Goal: Transaction & Acquisition: Purchase product/service

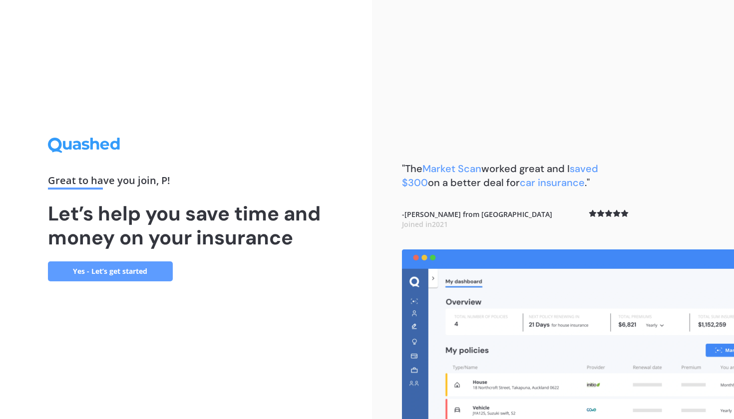
click at [137, 270] on link "Yes - Let’s get started" at bounding box center [110, 271] width 125 height 20
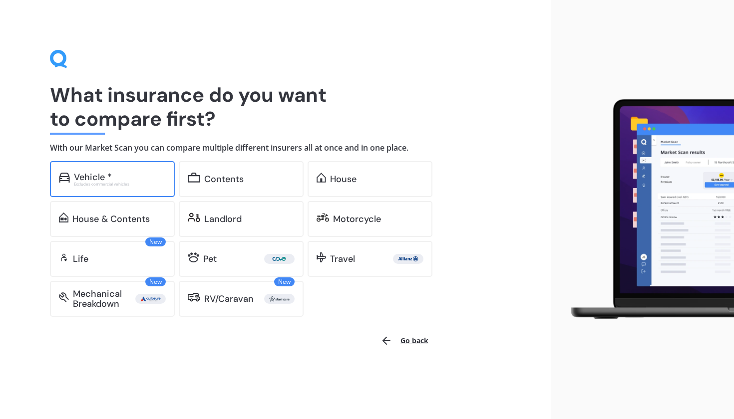
click at [113, 190] on div "Vehicle * Excludes commercial vehicles" at bounding box center [112, 179] width 125 height 36
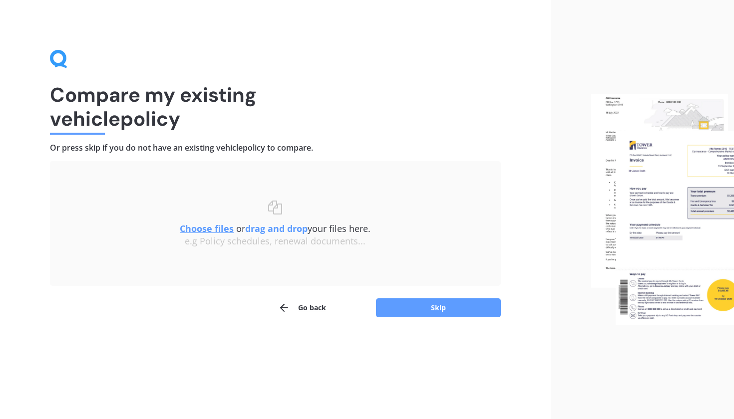
click at [214, 228] on u "Choose files" at bounding box center [207, 229] width 54 height 12
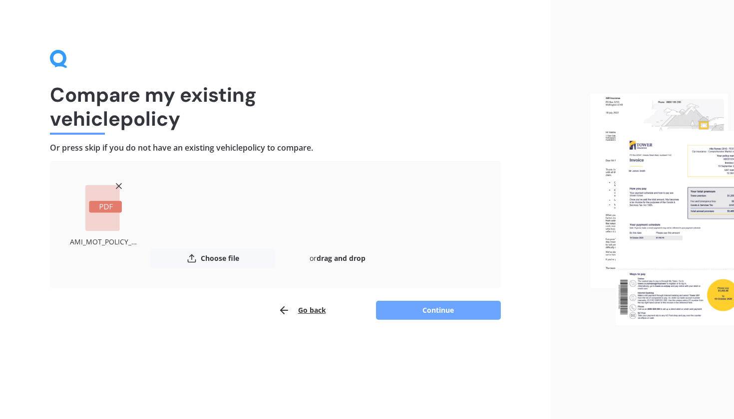
click at [409, 315] on button "Continue" at bounding box center [438, 310] width 125 height 19
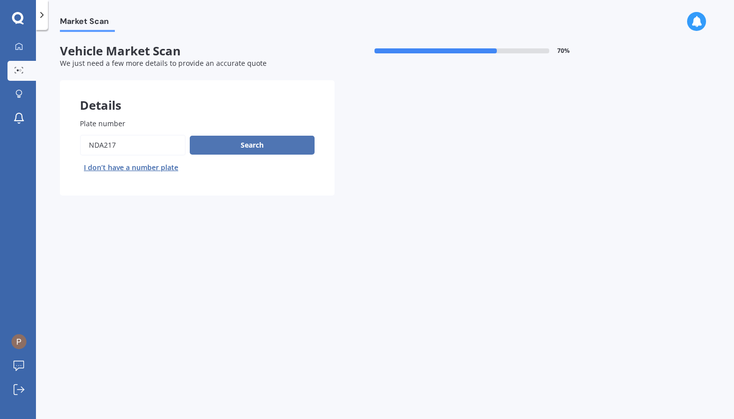
click at [235, 144] on button "Search" at bounding box center [252, 145] width 125 height 19
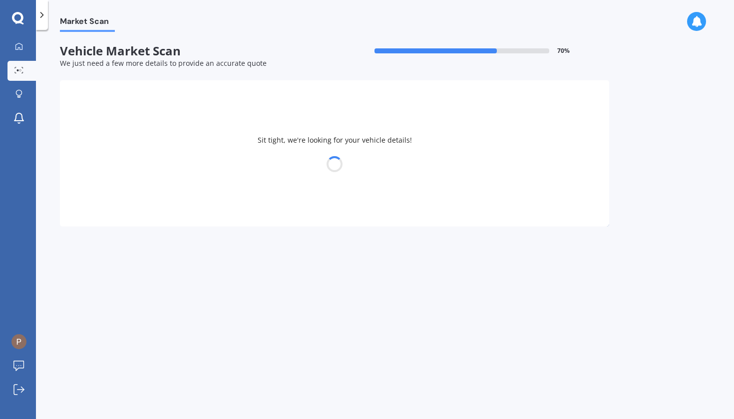
select select "KIA"
select select "SPORTAGE"
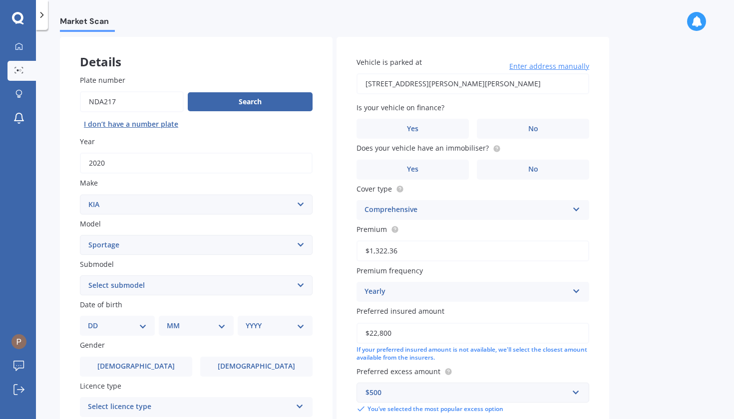
scroll to position [43, 0]
click at [508, 139] on div "Vehicle is parked at 22 HALLEY DRIVE CHARTWELL HAMILTON 3210 Enter address manu…" at bounding box center [472, 235] width 272 height 397
click at [506, 132] on label "No" at bounding box center [533, 129] width 112 height 20
click at [0, 0] on input "No" at bounding box center [0, 0] width 0 height 0
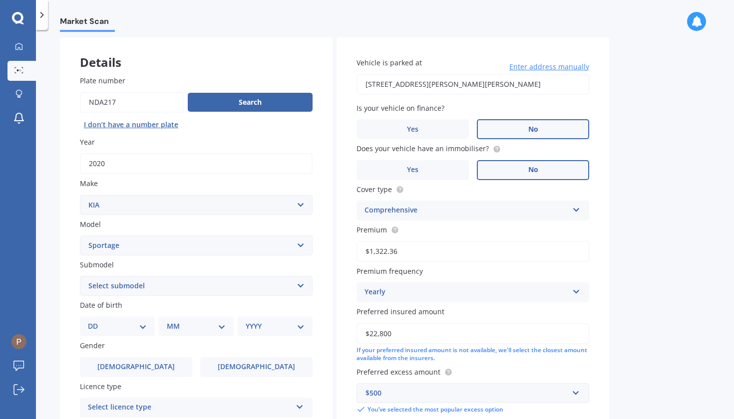
click at [503, 172] on label "No" at bounding box center [533, 170] width 112 height 20
click at [0, 0] on input "No" at bounding box center [0, 0] width 0 height 0
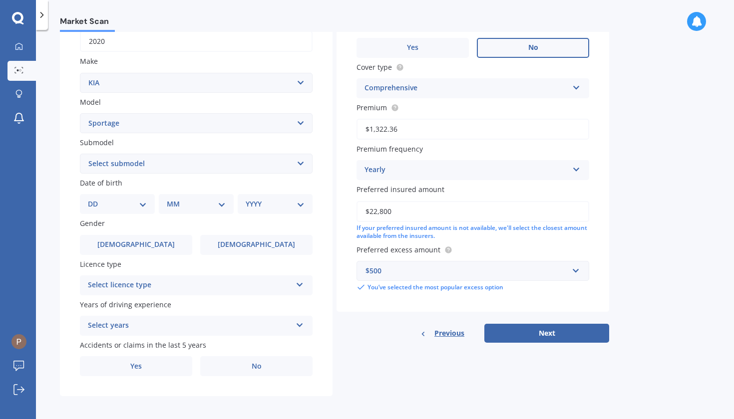
scroll to position [165, 0]
click at [156, 324] on div "Select years" at bounding box center [190, 326] width 204 height 12
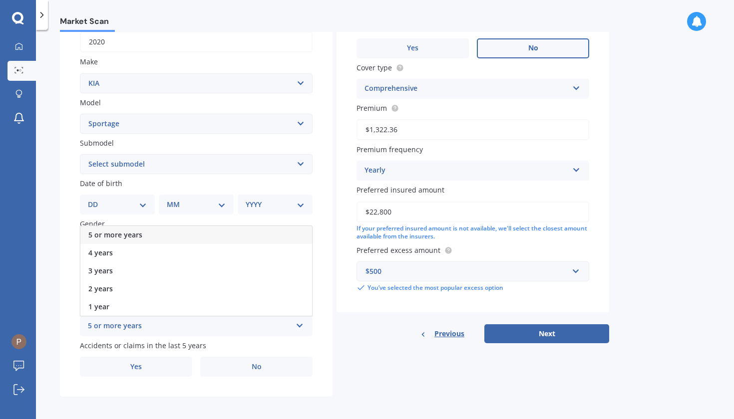
click at [182, 236] on div "5 or more years" at bounding box center [196, 235] width 232 height 18
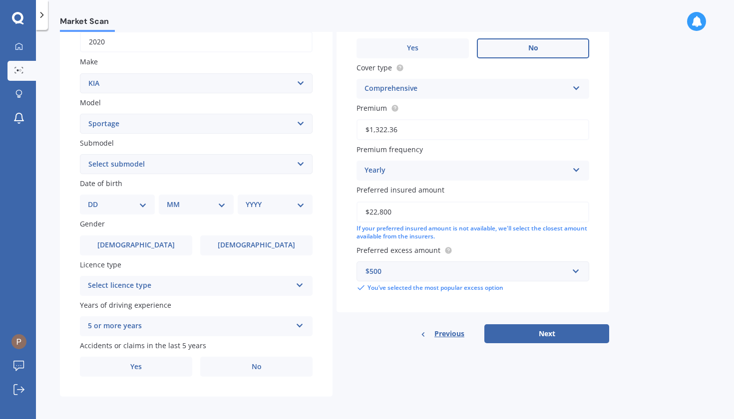
click at [161, 289] on div "Select licence type NZ Full NZ Restricted NZ Learners Australia United Kingdom …" at bounding box center [196, 286] width 233 height 20
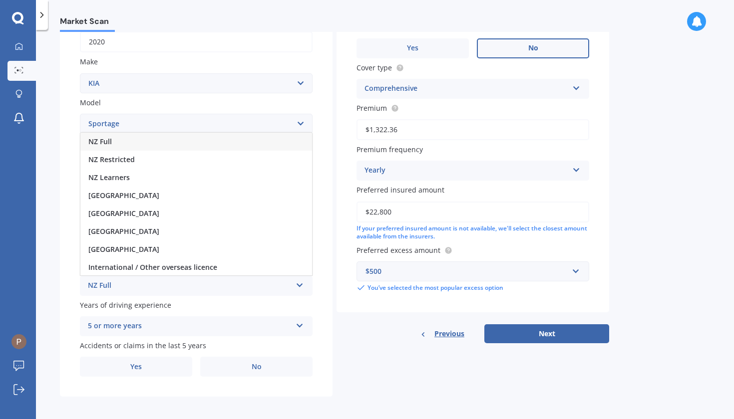
click at [174, 144] on div "NZ Full" at bounding box center [196, 142] width 232 height 18
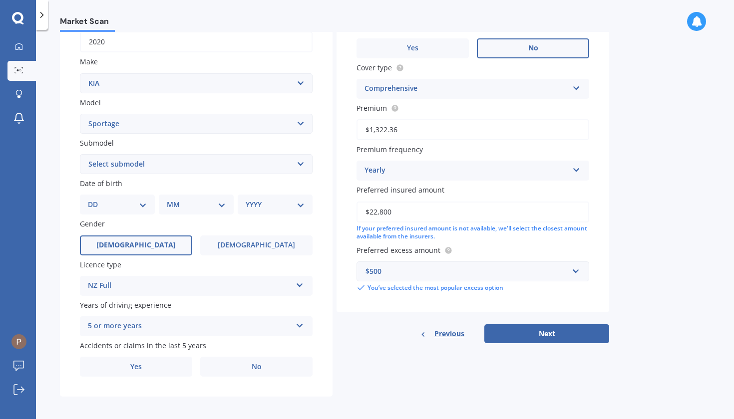
click at [155, 236] on label "Male" at bounding box center [136, 246] width 112 height 20
click at [0, 0] on input "Male" at bounding box center [0, 0] width 0 height 0
select select "07"
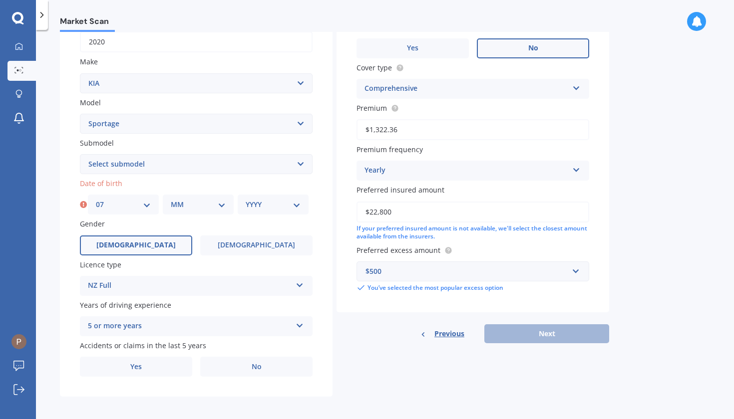
select select "07"
select select "1992"
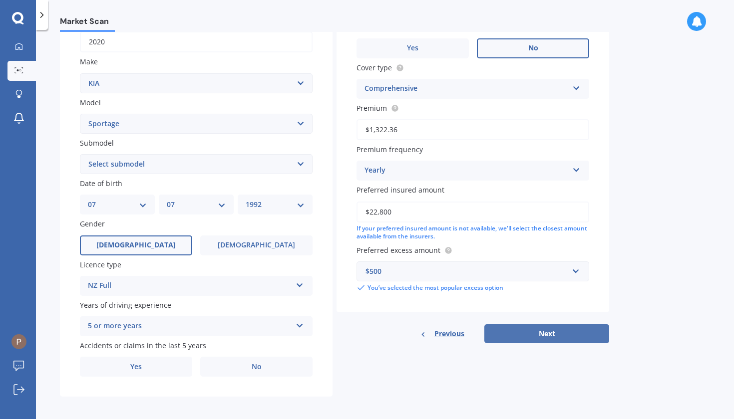
click at [507, 336] on button "Next" at bounding box center [546, 333] width 125 height 19
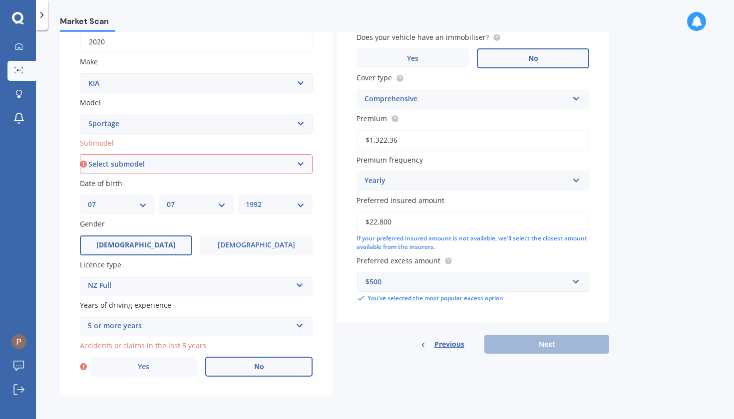
click at [244, 371] on label "No" at bounding box center [258, 367] width 107 height 20
click at [0, 0] on input "No" at bounding box center [0, 0] width 0 height 0
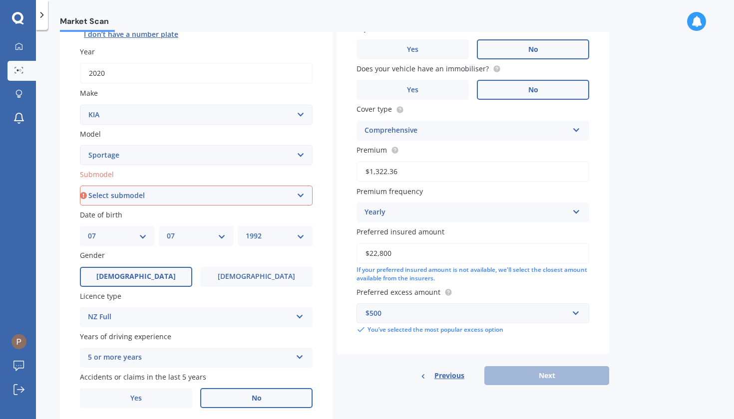
scroll to position [133, 0]
select select "LX URBAN 2WD"
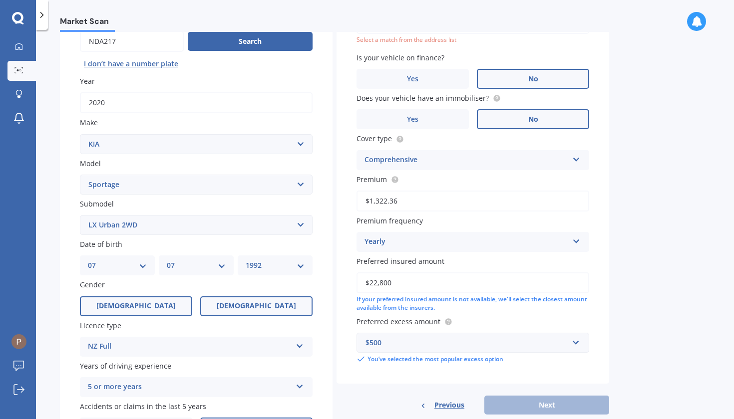
scroll to position [113, 0]
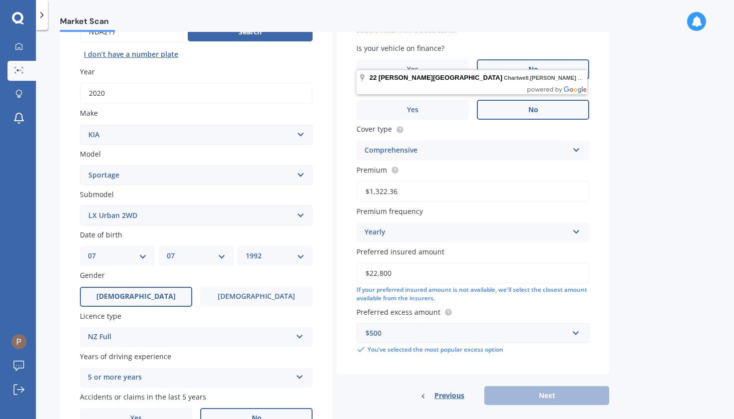
click at [719, 159] on div "Market Scan Vehicle Market Scan 70 % We just need a few more details to provide…" at bounding box center [385, 226] width 698 height 389
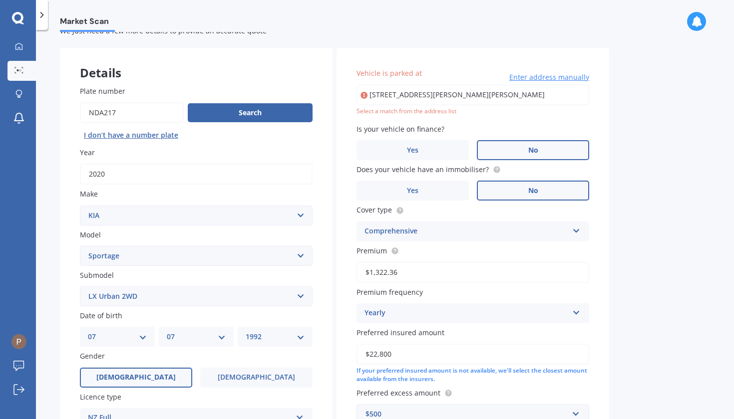
scroll to position [0, 0]
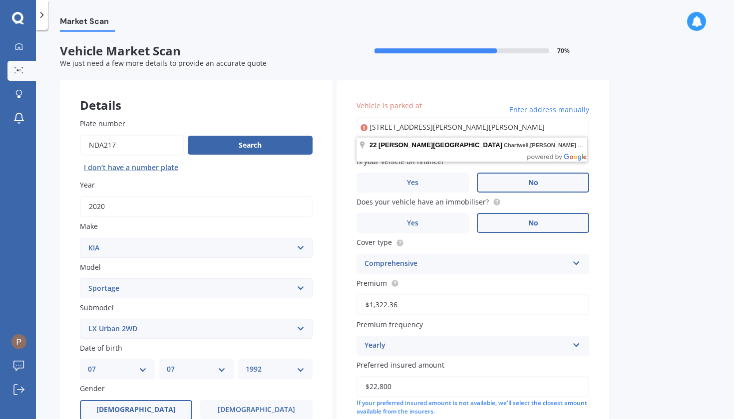
click at [534, 131] on input "22 HALLEY DRIVE CHARTWELL HAMILTON 3210" at bounding box center [472, 127] width 233 height 21
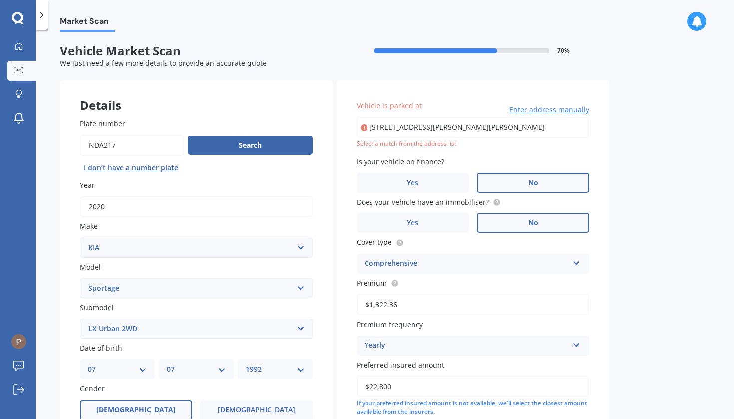
type input "22 Halley Drive, Chartwell, Hamilton 3210"
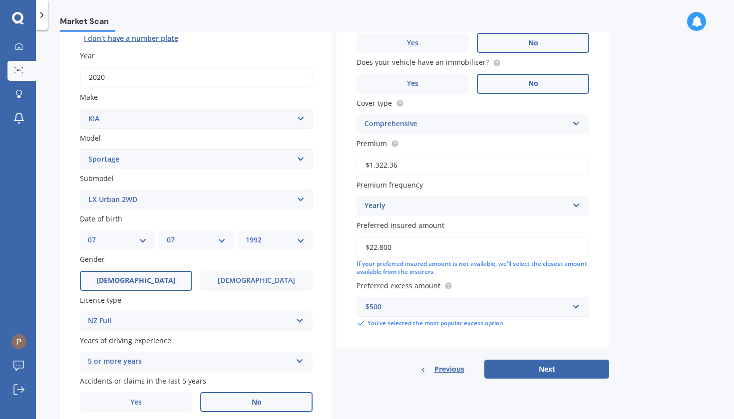
scroll to position [131, 0]
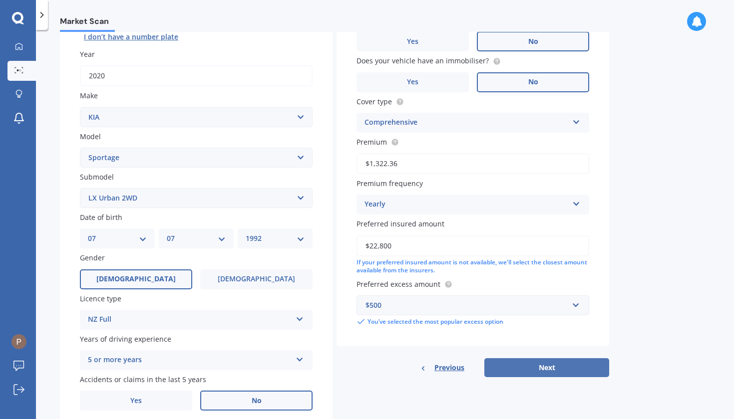
click at [544, 363] on button "Next" at bounding box center [546, 367] width 125 height 19
select select "07"
select select "1992"
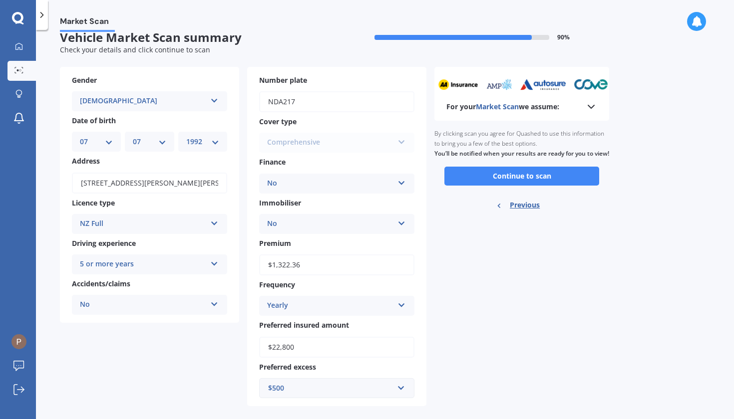
scroll to position [0, 0]
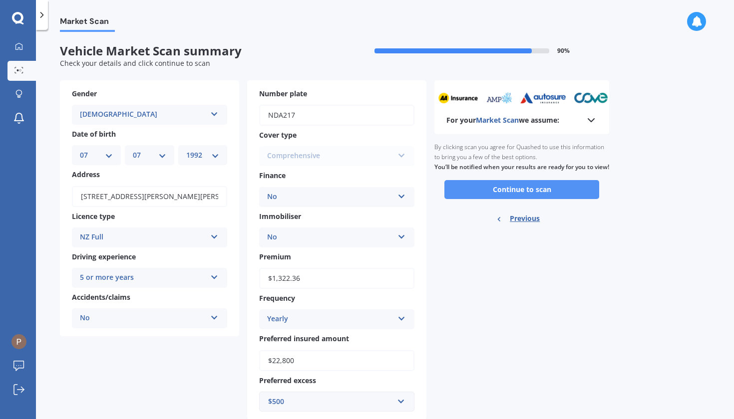
click at [539, 199] on button "Continue to scan" at bounding box center [521, 189] width 155 height 19
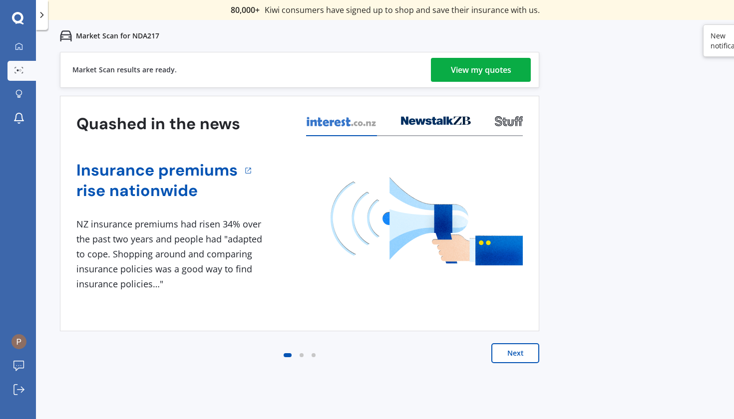
click at [465, 61] on div "View my quotes" at bounding box center [481, 70] width 60 height 24
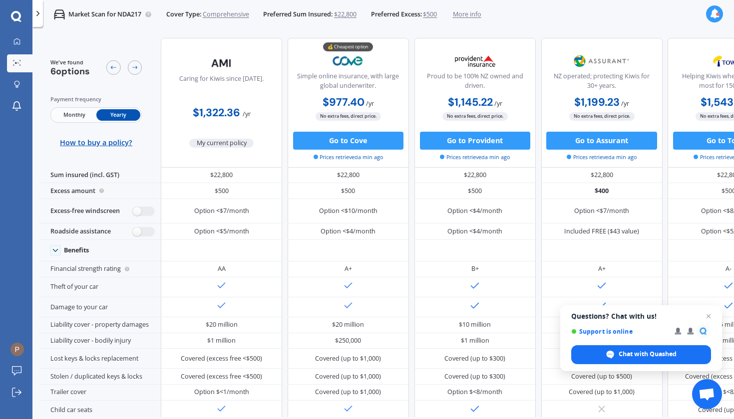
click at [90, 114] on span "Monthly" at bounding box center [74, 114] width 44 height 11
click at [102, 116] on span "Yearly" at bounding box center [118, 114] width 44 height 11
click at [349, 144] on button "Go to Cove" at bounding box center [348, 141] width 110 height 18
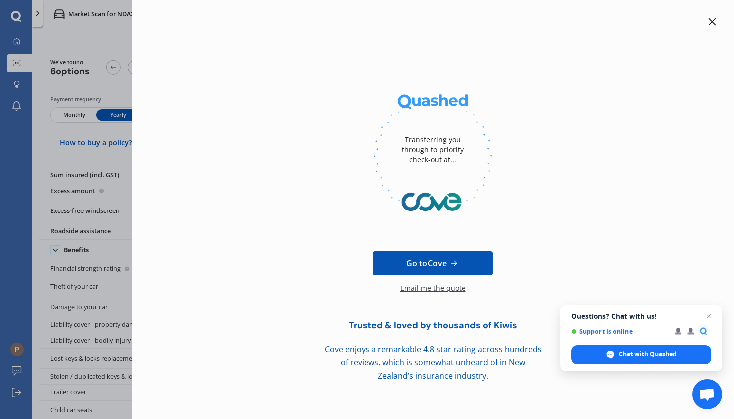
click at [434, 260] on span "Go to Cove" at bounding box center [426, 264] width 40 height 12
click at [708, 22] on icon at bounding box center [712, 22] width 8 height 8
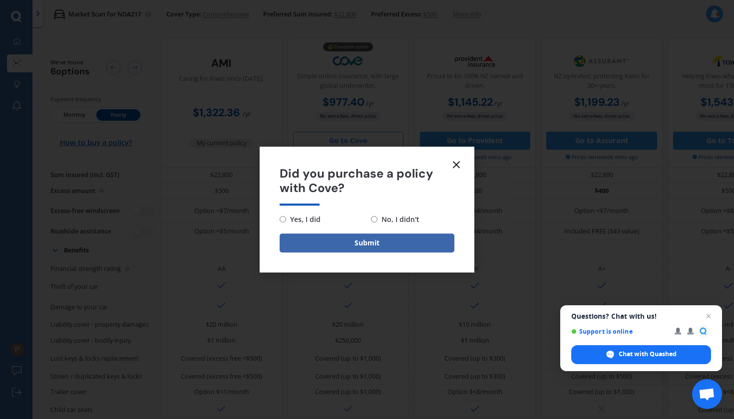
click at [456, 164] on icon at bounding box center [456, 165] width 12 height 12
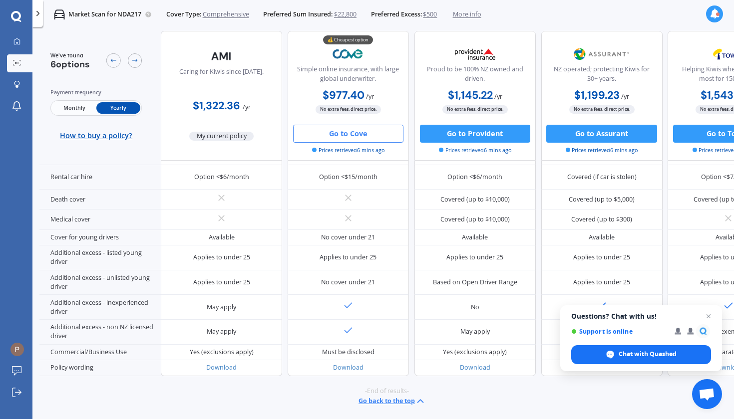
scroll to position [488, 0]
